Goal: Check status: Verify the current state of an ongoing process or item

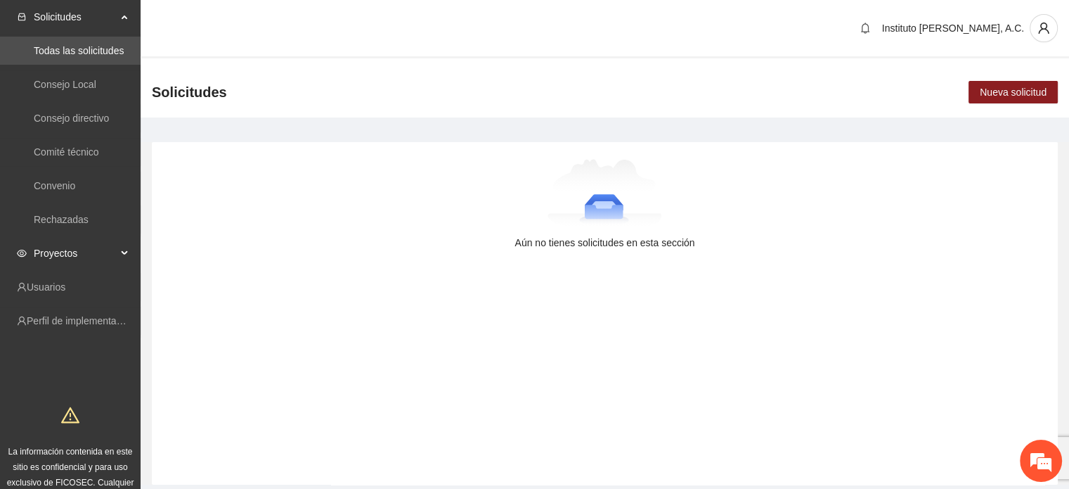
click at [58, 252] on span "Proyectos" at bounding box center [75, 253] width 83 height 28
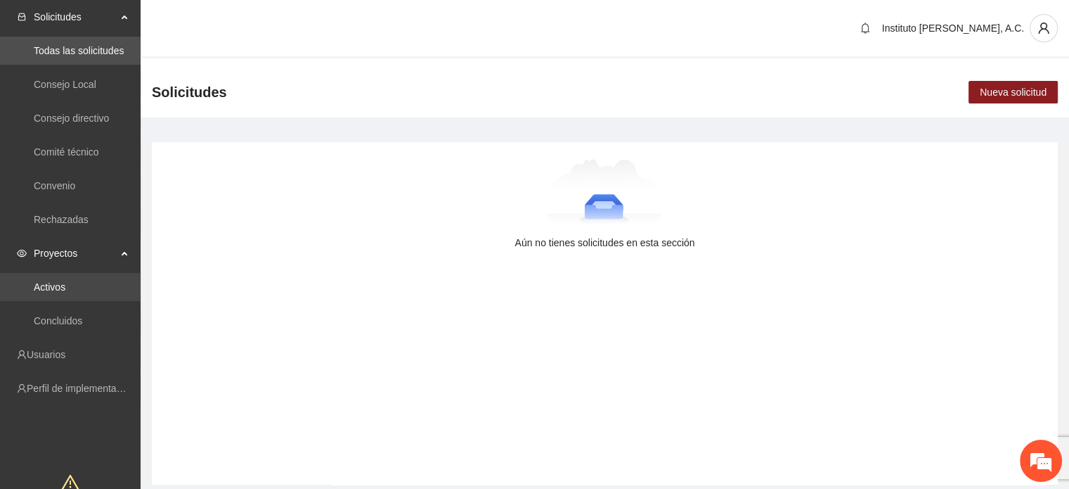
click at [61, 291] on link "Activos" at bounding box center [50, 286] width 32 height 11
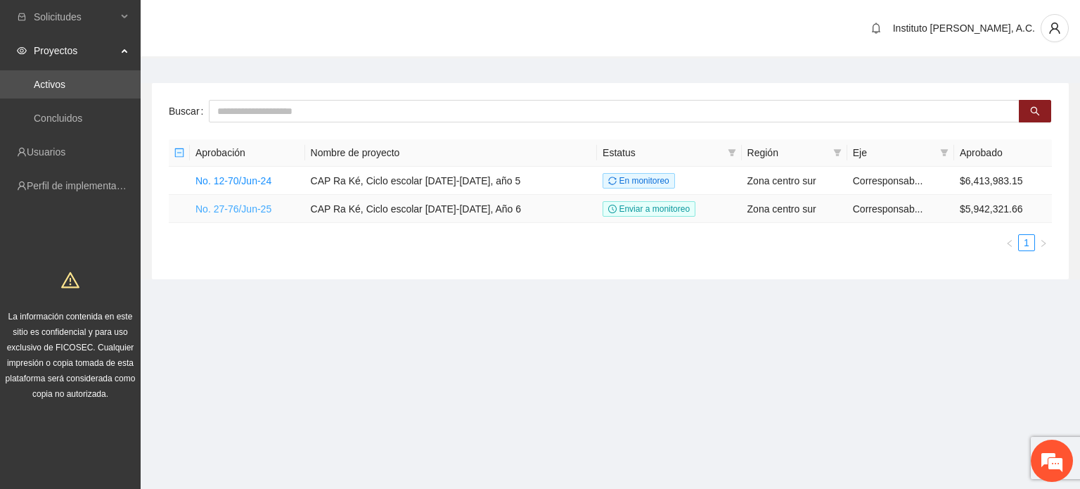
click at [243, 207] on link "No. 27-76/Jun-25" at bounding box center [233, 208] width 76 height 11
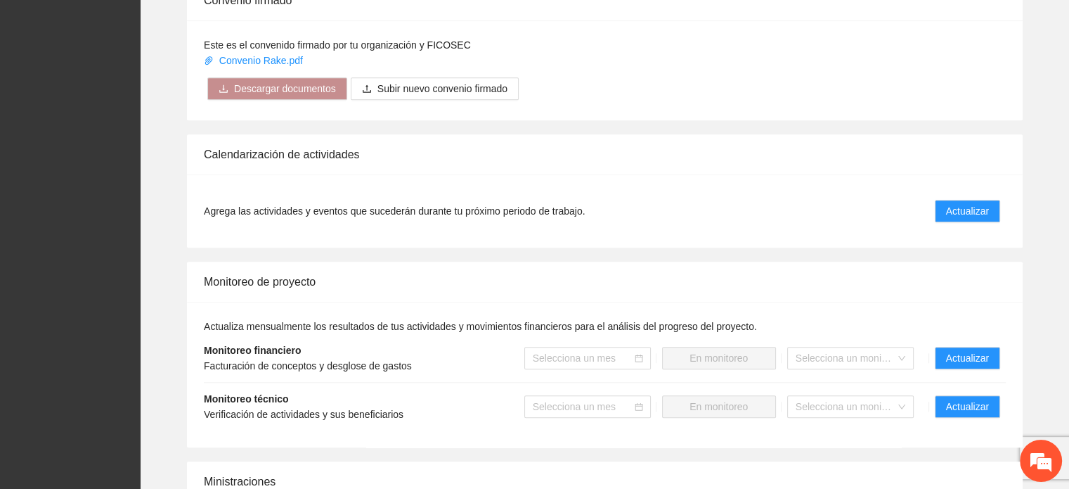
scroll to position [1406, 0]
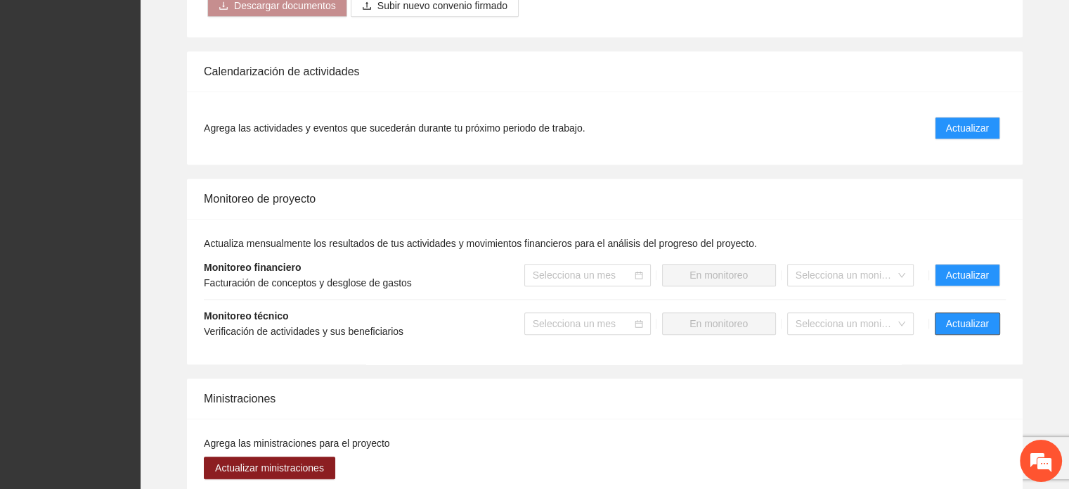
click at [975, 328] on span "Actualizar" at bounding box center [967, 323] width 43 height 15
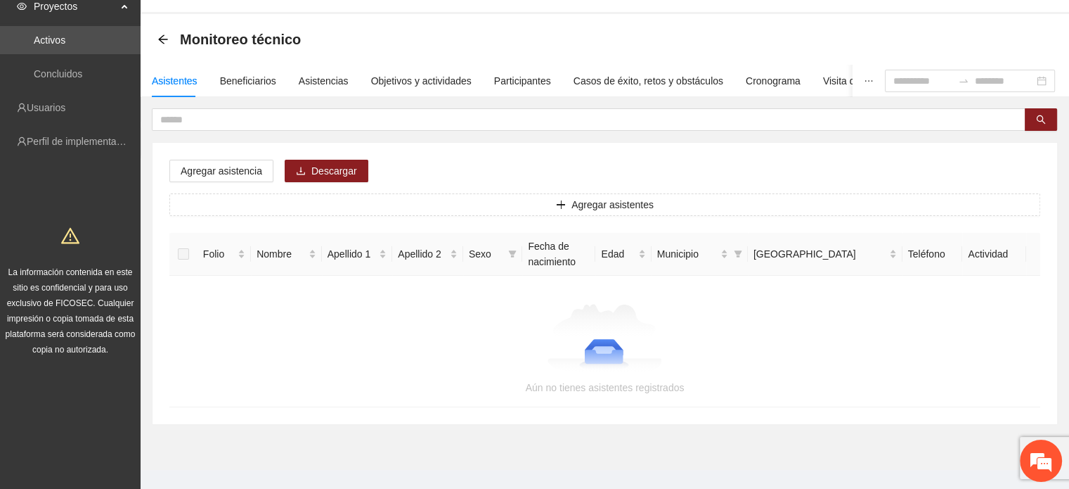
scroll to position [63, 0]
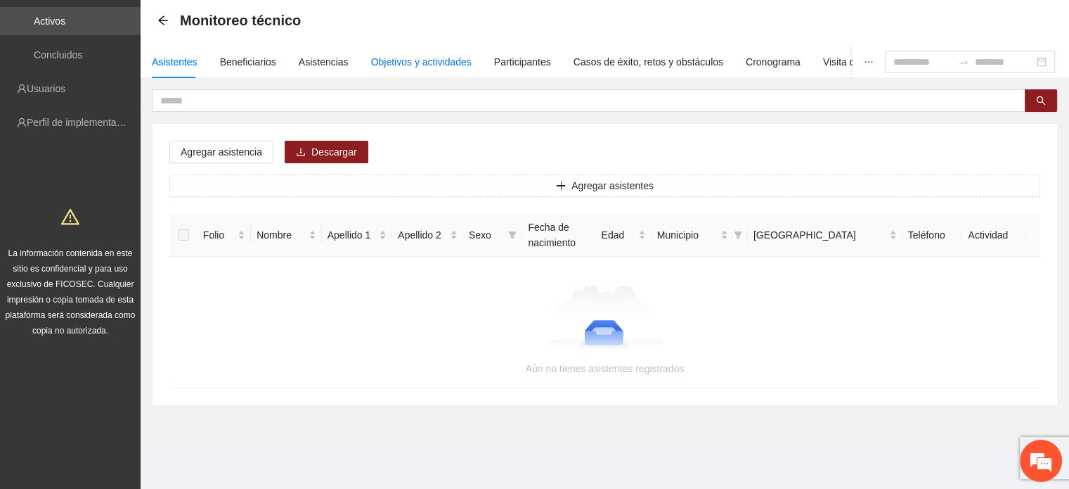
click at [437, 67] on div "Objetivos y actividades" at bounding box center [421, 61] width 101 height 15
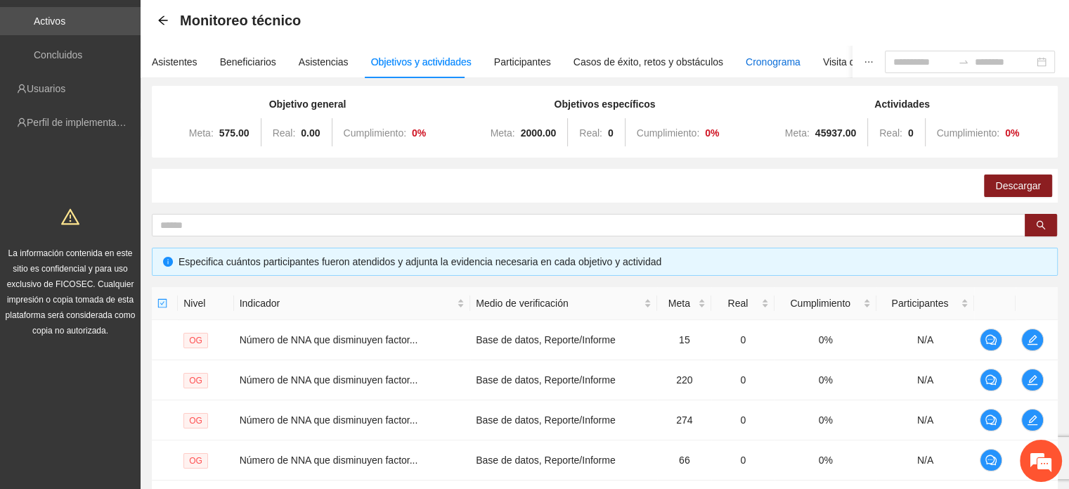
click at [750, 67] on div "Cronograma" at bounding box center [773, 61] width 55 height 15
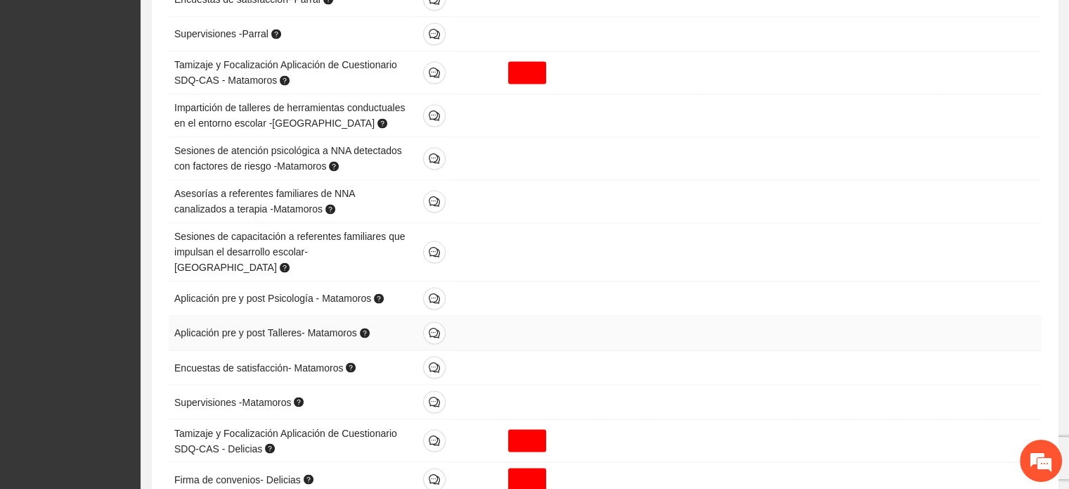
scroll to position [2391, 0]
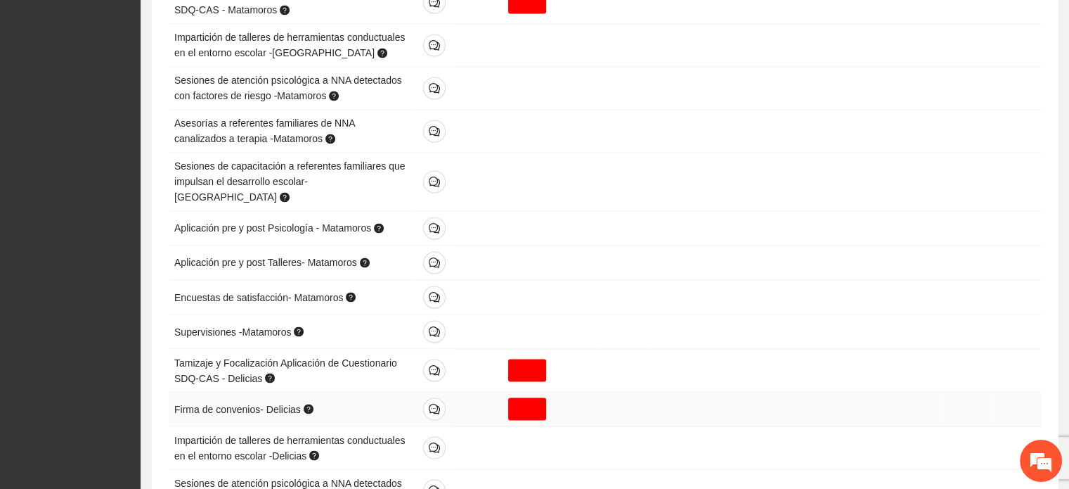
click at [529, 397] on div at bounding box center [527, 408] width 38 height 22
click at [496, 392] on td at bounding box center [478, 409] width 49 height 34
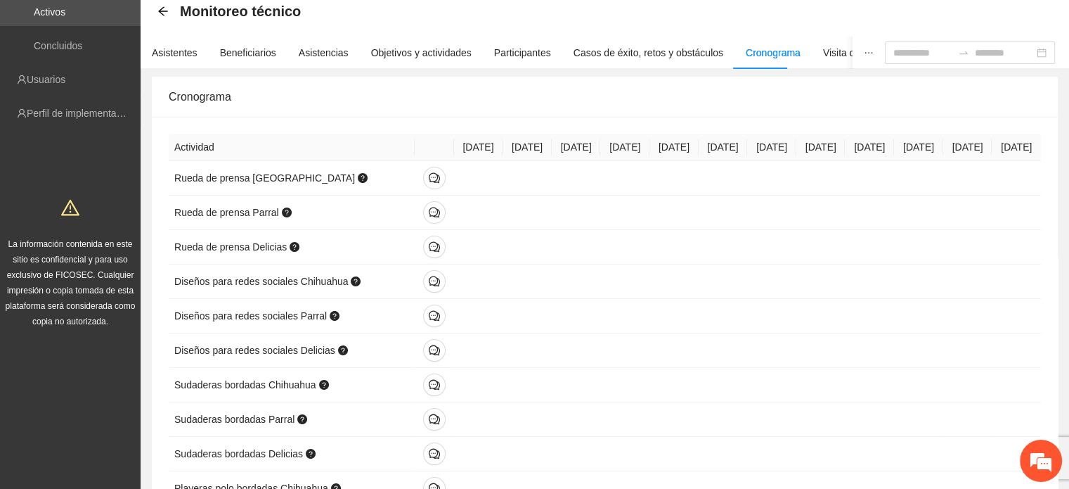
scroll to position [0, 0]
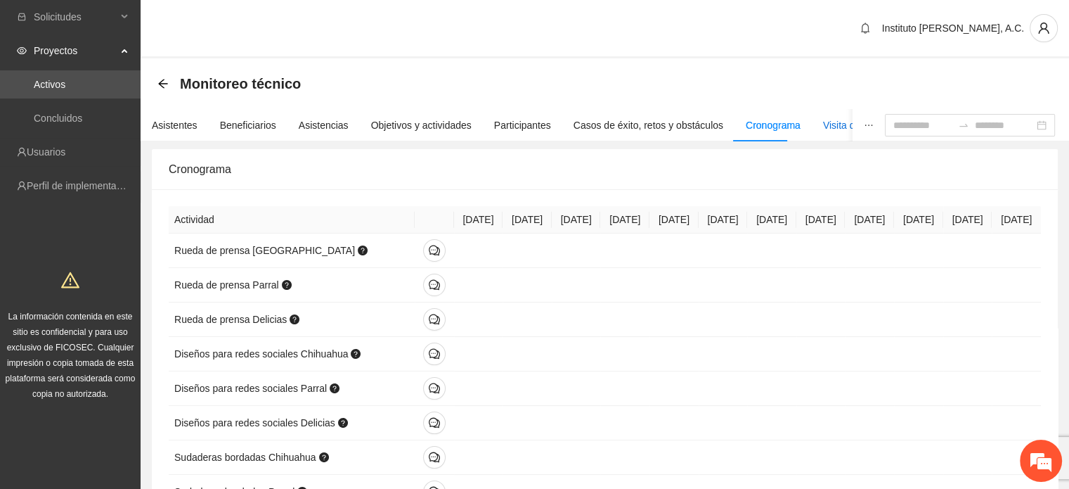
click at [823, 127] on div "Visita de campo y entregables" at bounding box center [888, 124] width 131 height 15
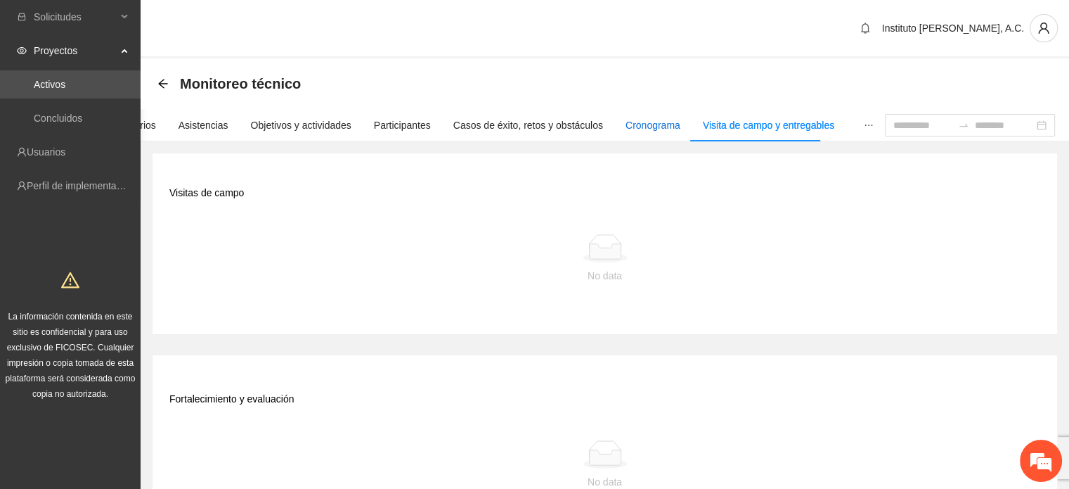
click at [653, 124] on div "Cronograma" at bounding box center [653, 124] width 55 height 15
